Goal: Task Accomplishment & Management: Use online tool/utility

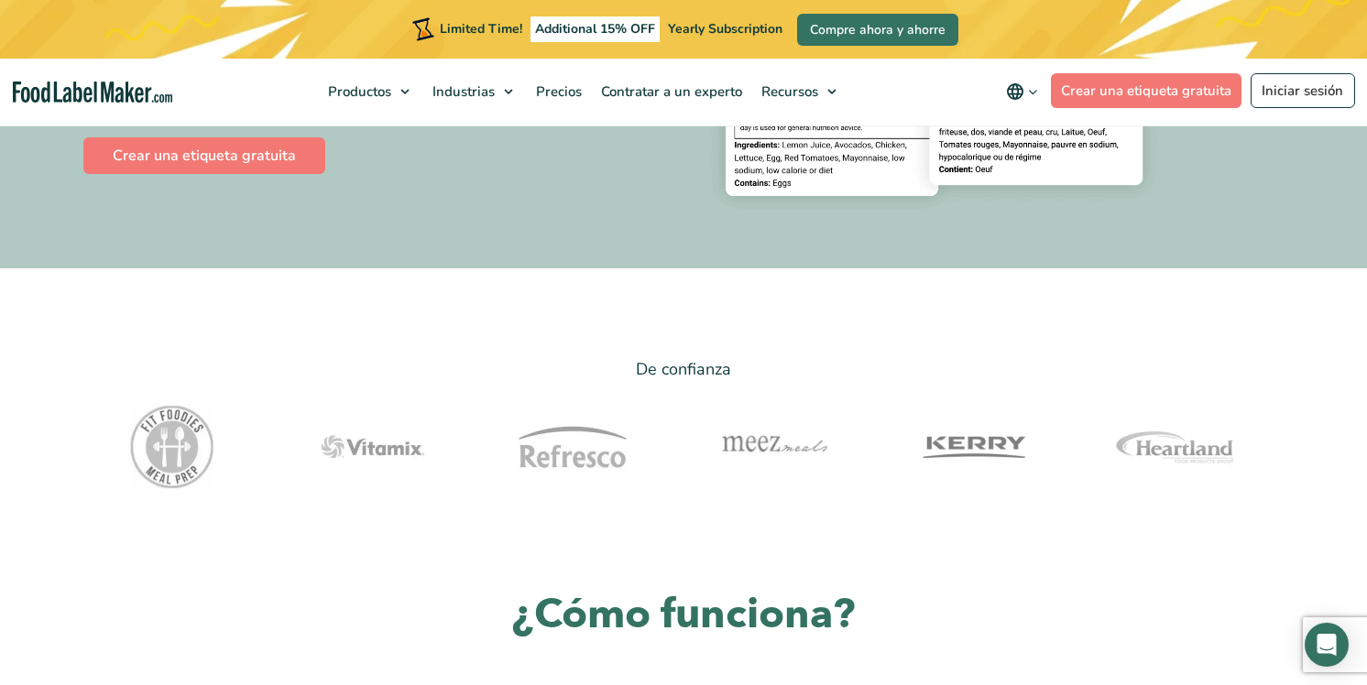
scroll to position [1040, 0]
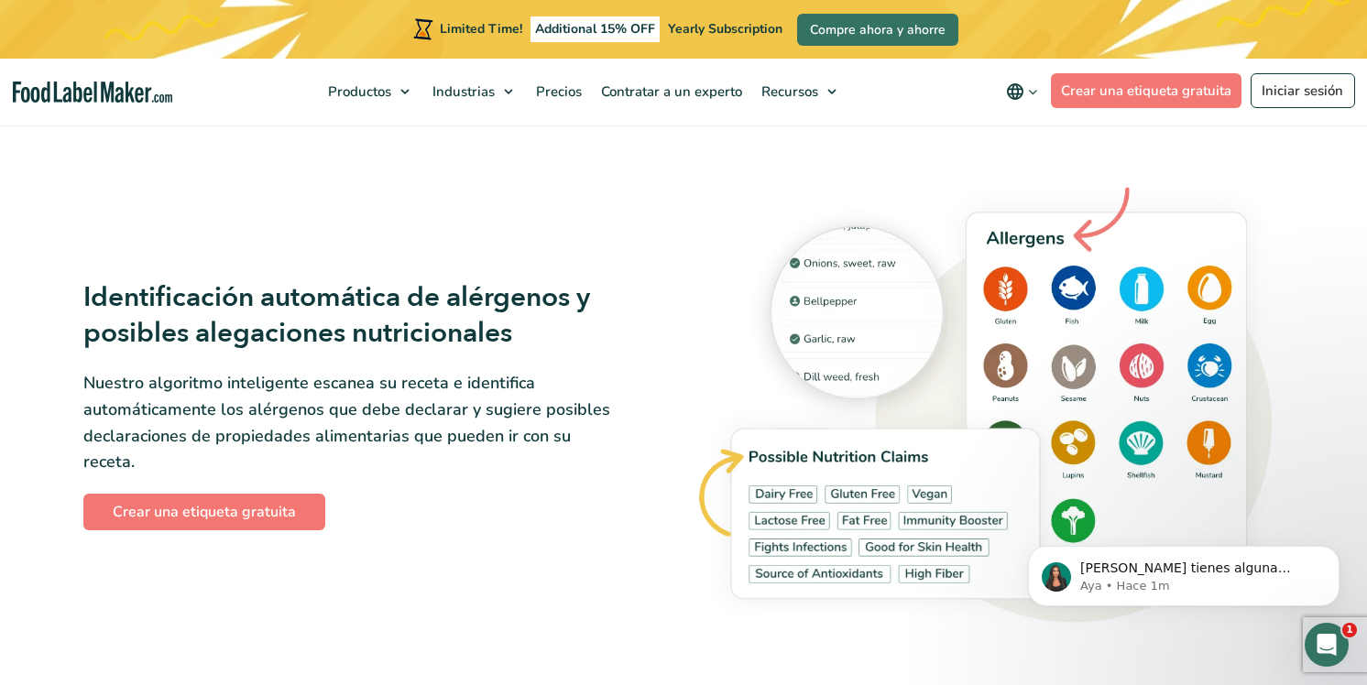
scroll to position [2618, 0]
